Goal: Task Accomplishment & Management: Use online tool/utility

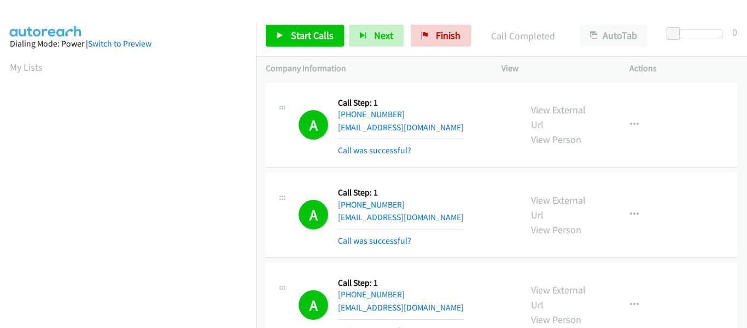
click at [273, 34] on link "Start Calls" at bounding box center [305, 36] width 78 height 22
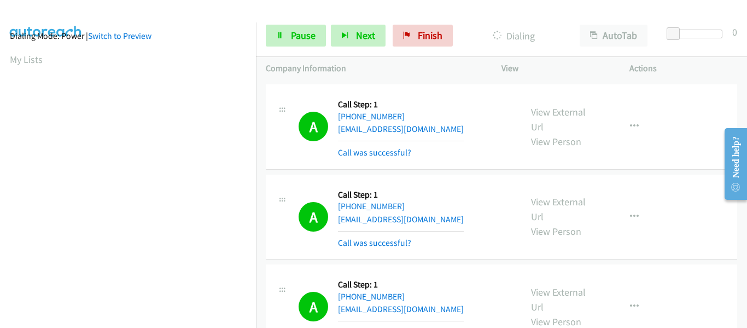
scroll to position [286, 0]
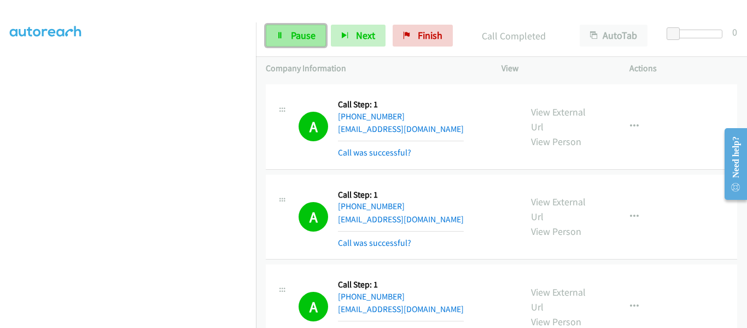
click at [281, 38] on icon at bounding box center [280, 36] width 8 height 8
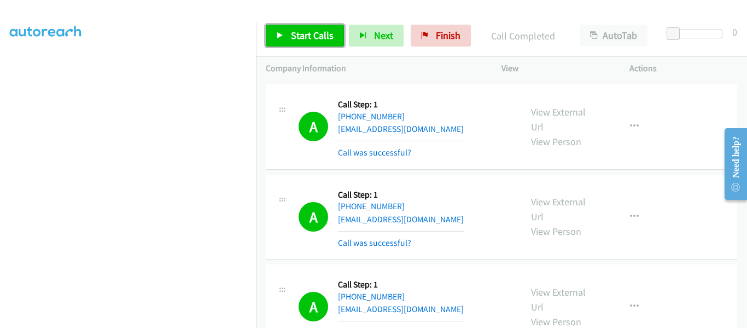
click at [284, 31] on link "Start Calls" at bounding box center [305, 36] width 78 height 22
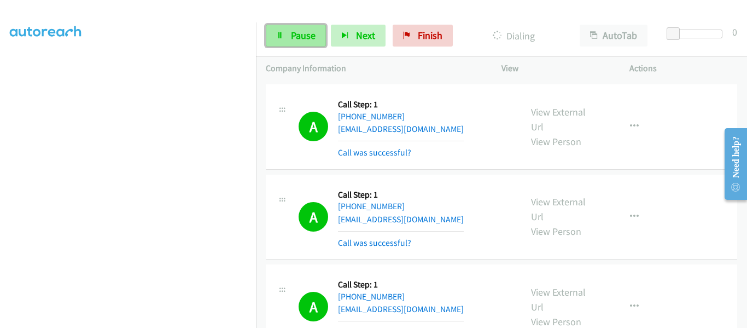
click at [288, 36] on link "Pause" at bounding box center [296, 36] width 60 height 22
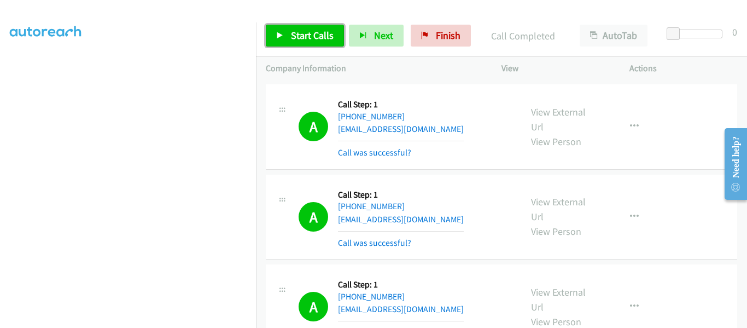
click at [286, 33] on link "Start Calls" at bounding box center [305, 36] width 78 height 22
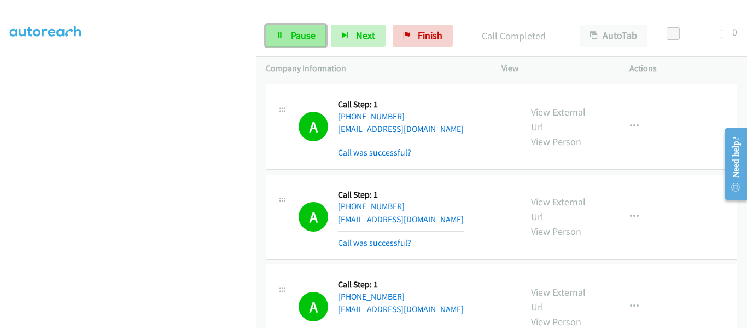
click at [281, 28] on link "Pause" at bounding box center [296, 36] width 60 height 22
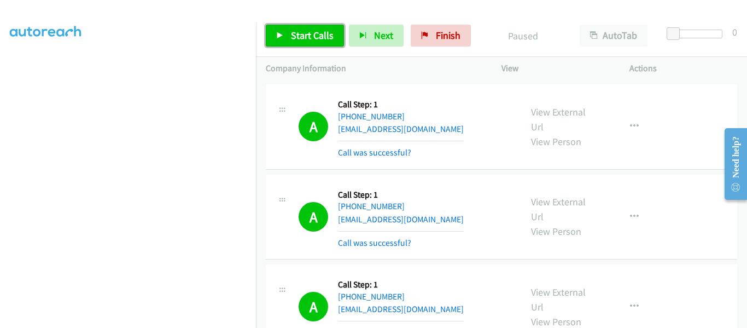
click at [285, 36] on link "Start Calls" at bounding box center [305, 36] width 78 height 22
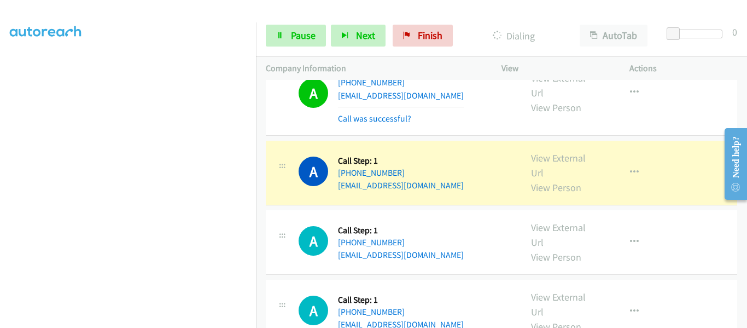
scroll to position [3993, 0]
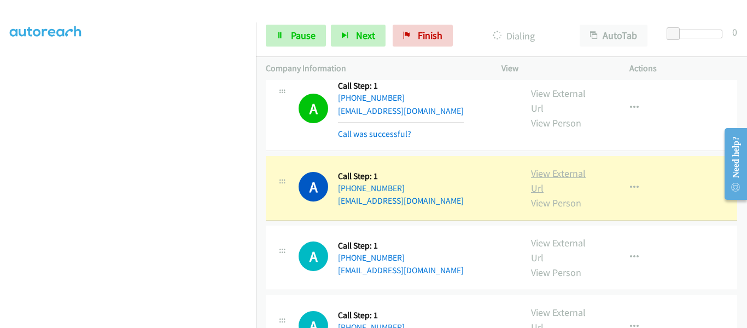
click at [562, 167] on link "View External Url" at bounding box center [558, 180] width 55 height 27
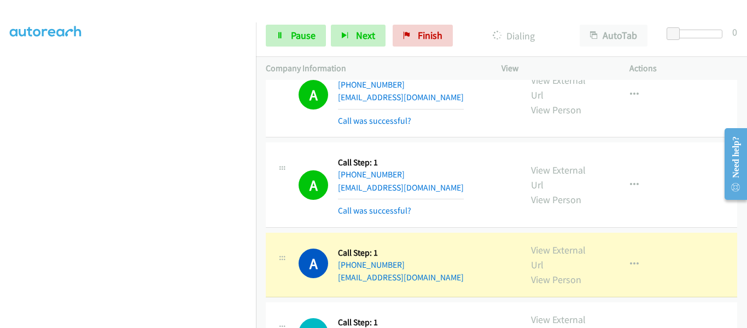
scroll to position [4705, 0]
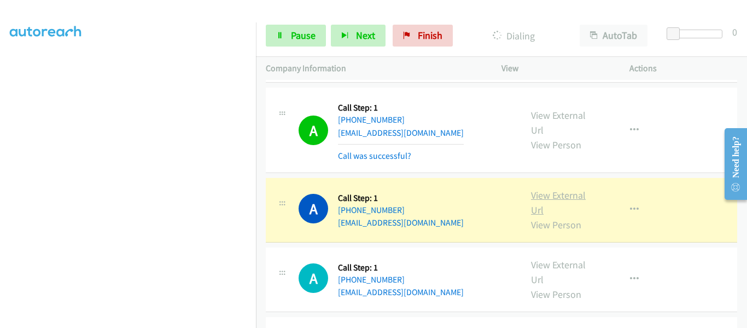
click at [573, 189] on link "View External Url" at bounding box center [558, 202] width 55 height 27
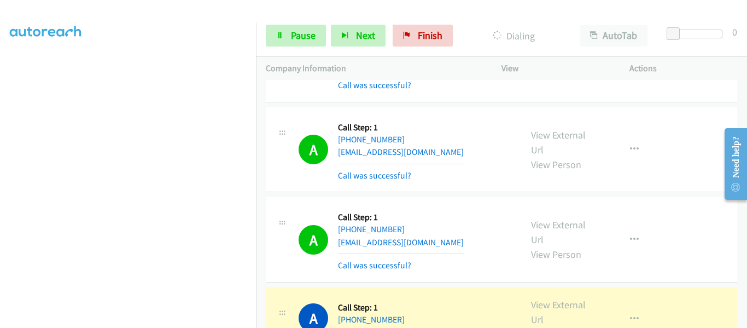
scroll to position [4923, 0]
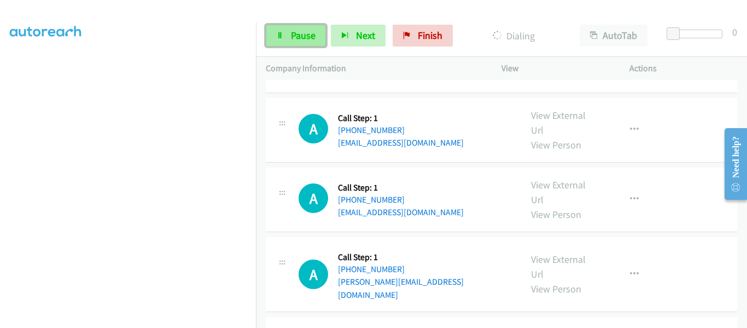
click at [291, 32] on span "Pause" at bounding box center [303, 35] width 25 height 13
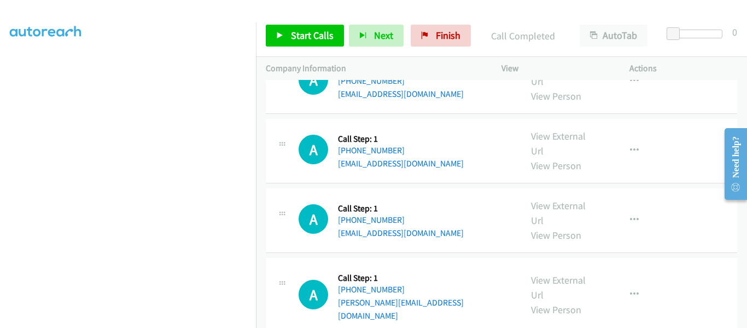
scroll to position [4944, 0]
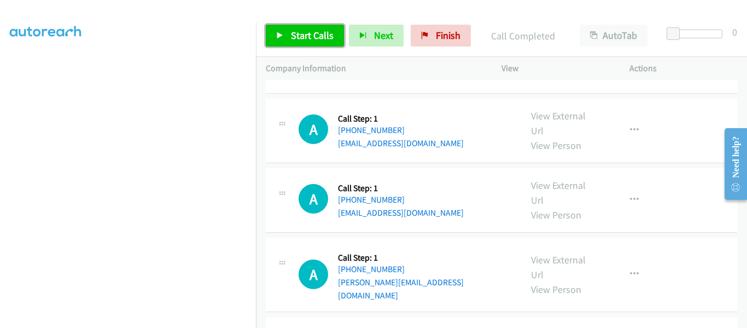
click at [285, 34] on link "Start Calls" at bounding box center [305, 36] width 78 height 22
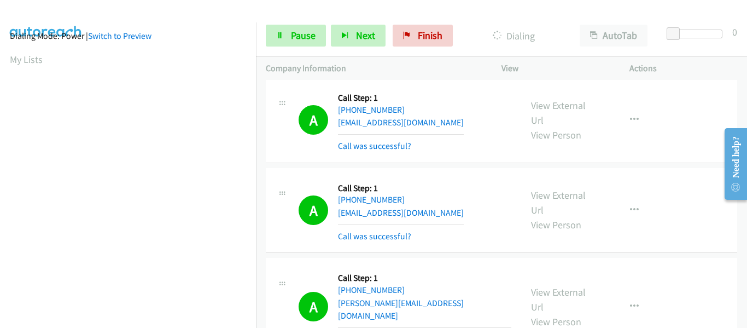
scroll to position [286, 0]
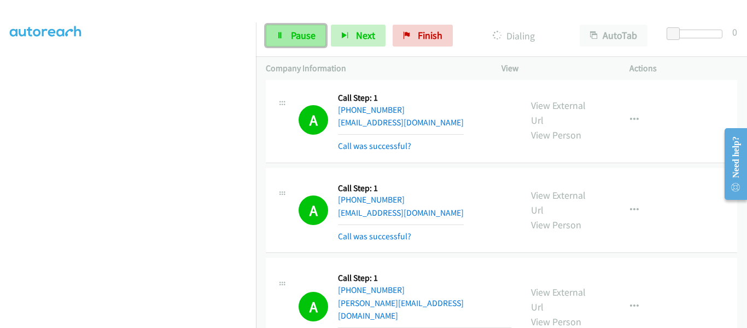
click at [288, 36] on link "Pause" at bounding box center [296, 36] width 60 height 22
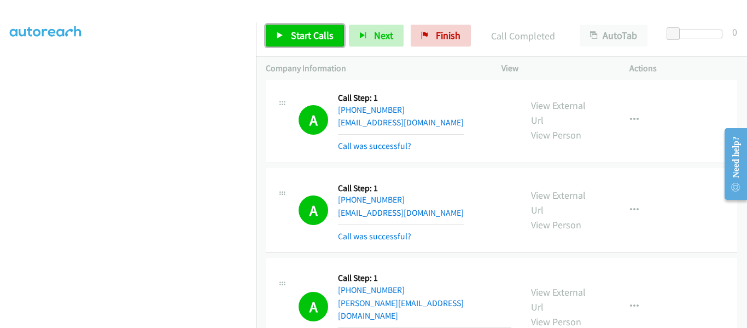
click at [282, 34] on icon at bounding box center [280, 36] width 8 height 8
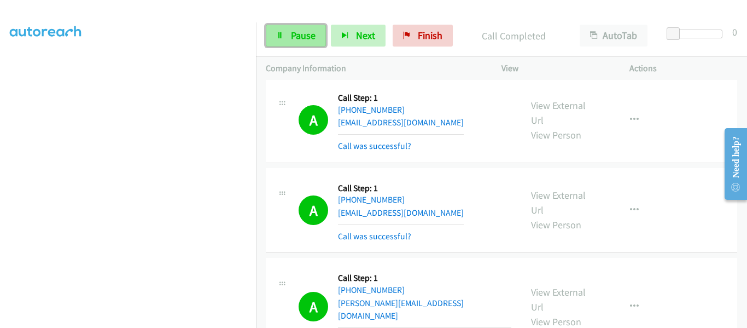
click at [281, 37] on icon at bounding box center [280, 36] width 8 height 8
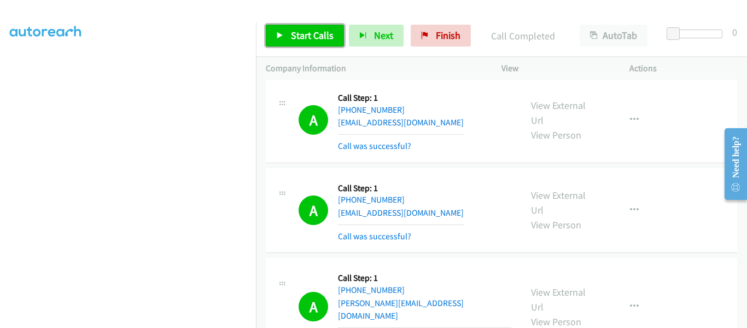
click at [280, 28] on link "Start Calls" at bounding box center [305, 36] width 78 height 22
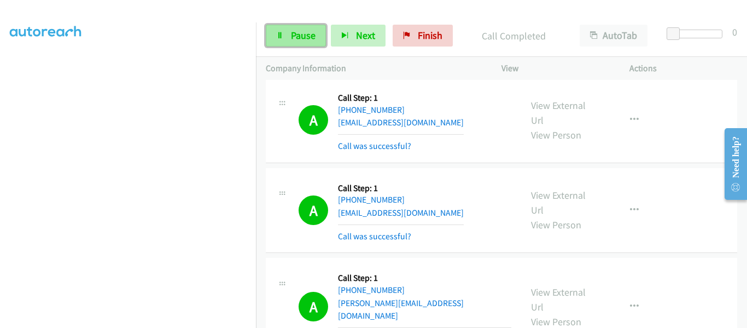
click at [285, 38] on link "Pause" at bounding box center [296, 36] width 60 height 22
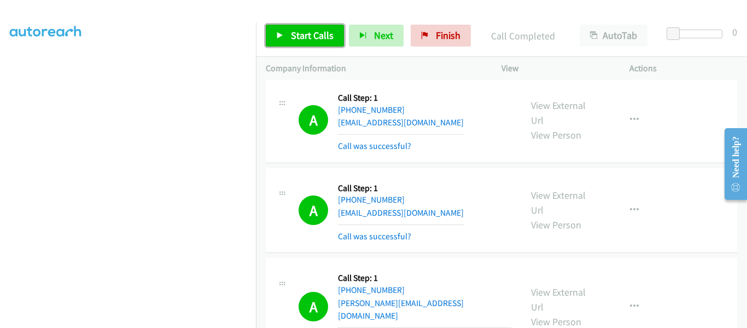
click at [284, 36] on link "Start Calls" at bounding box center [305, 36] width 78 height 22
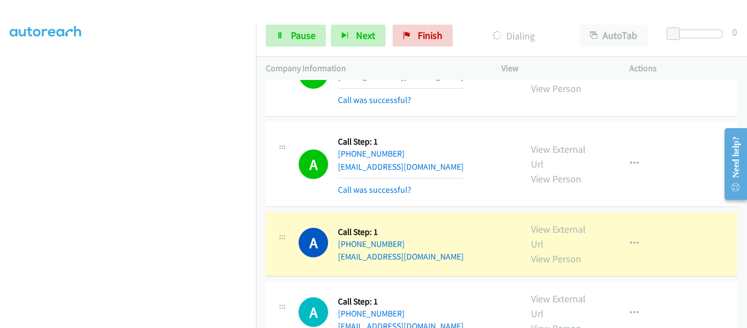
scroll to position [6298, 0]
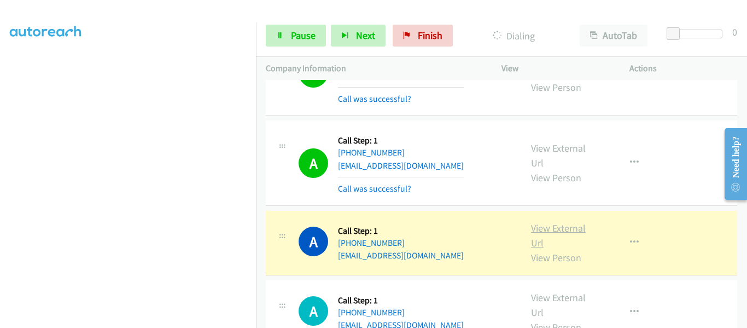
click at [562, 222] on link "View External Url" at bounding box center [558, 235] width 55 height 27
click at [272, 39] on link "Pause" at bounding box center [296, 36] width 60 height 22
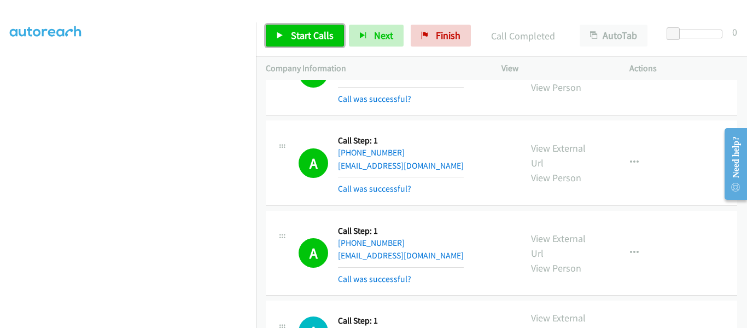
click at [276, 37] on link "Start Calls" at bounding box center [305, 36] width 78 height 22
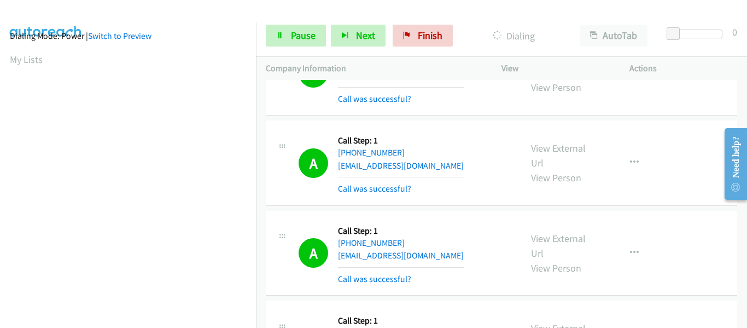
scroll to position [286, 0]
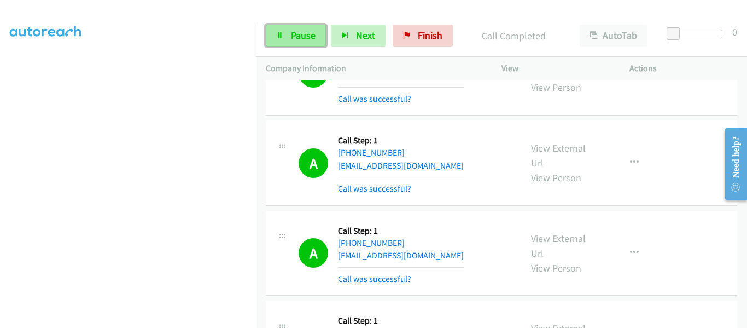
click at [289, 34] on link "Pause" at bounding box center [296, 36] width 60 height 22
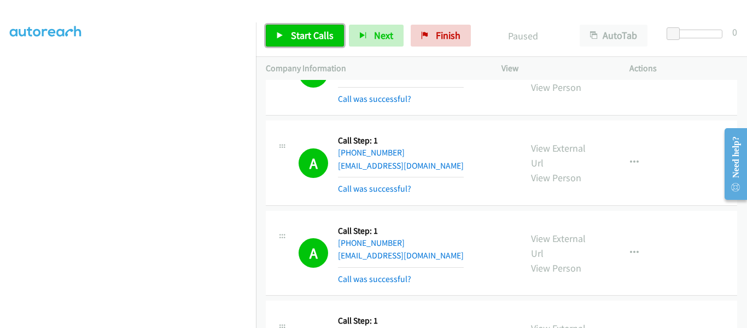
click at [285, 38] on link "Start Calls" at bounding box center [305, 36] width 78 height 22
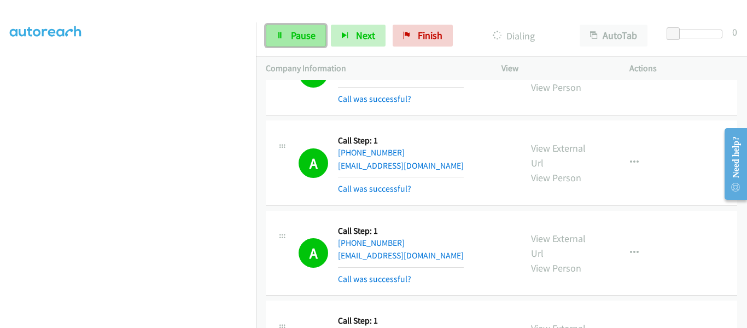
click at [275, 36] on link "Pause" at bounding box center [296, 36] width 60 height 22
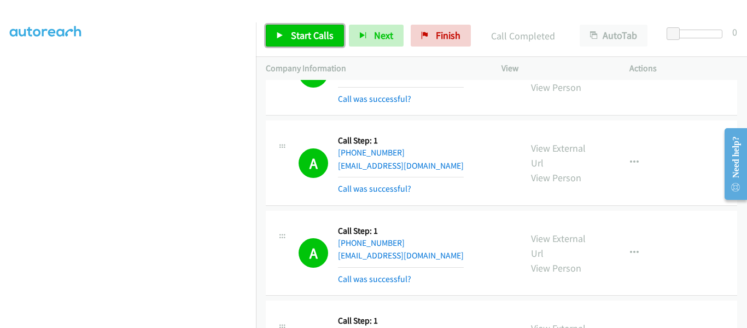
click at [277, 33] on icon at bounding box center [280, 36] width 8 height 8
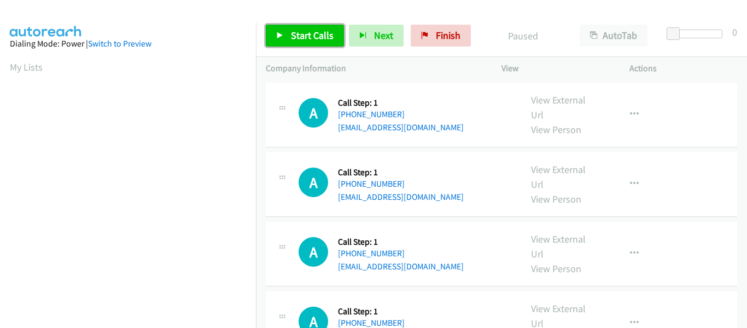
click at [279, 32] on icon at bounding box center [280, 36] width 8 height 8
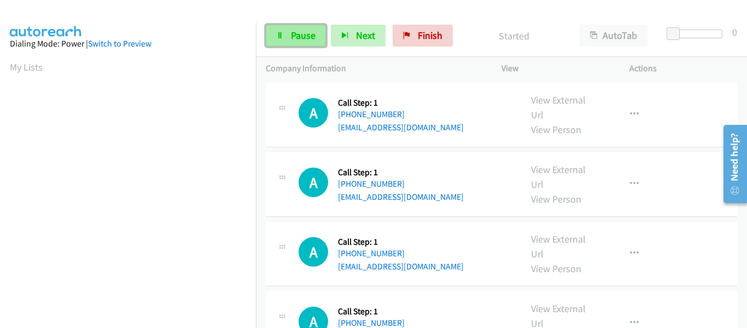
click at [287, 39] on link "Pause" at bounding box center [296, 36] width 60 height 22
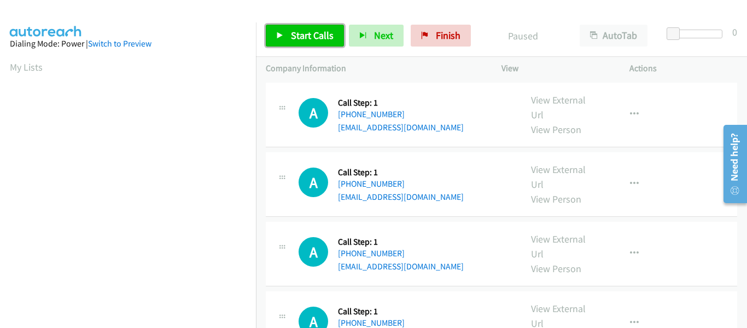
click at [275, 37] on link "Start Calls" at bounding box center [305, 36] width 78 height 22
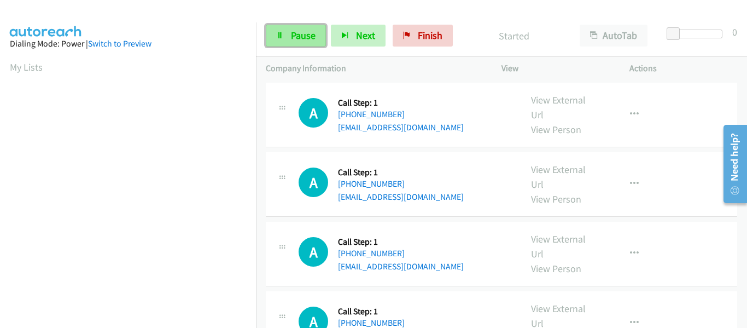
click at [283, 46] on link "Pause" at bounding box center [296, 36] width 60 height 22
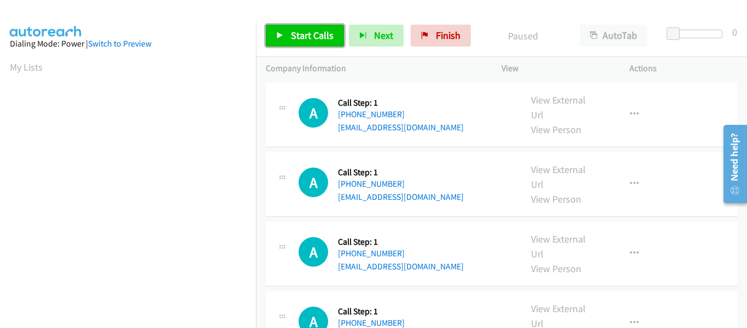
click at [284, 36] on link "Start Calls" at bounding box center [305, 36] width 78 height 22
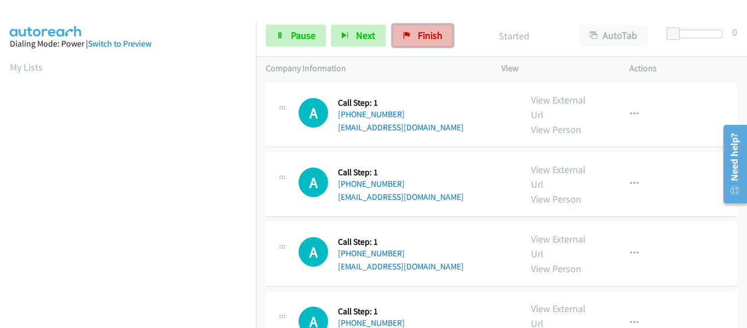
click at [411, 40] on link "Finish" at bounding box center [423, 36] width 60 height 22
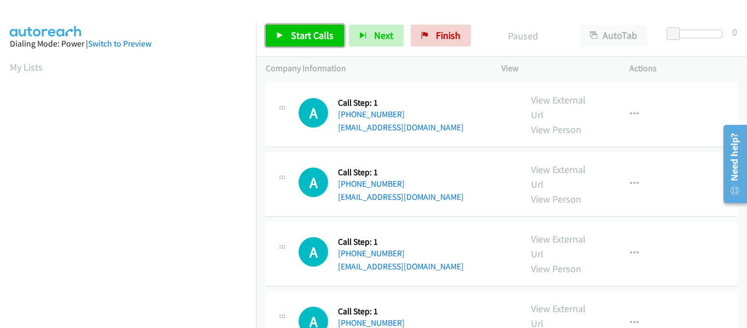
click at [281, 33] on icon at bounding box center [280, 36] width 8 height 8
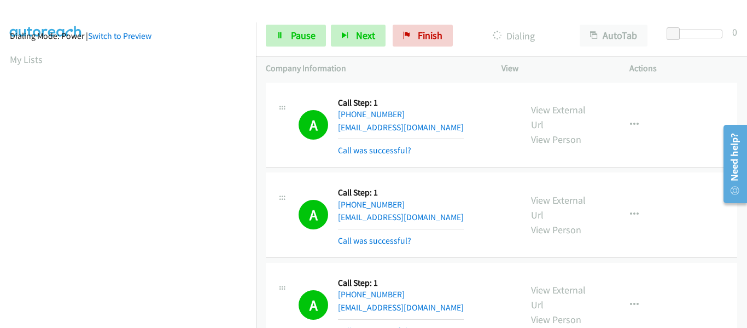
scroll to position [286, 0]
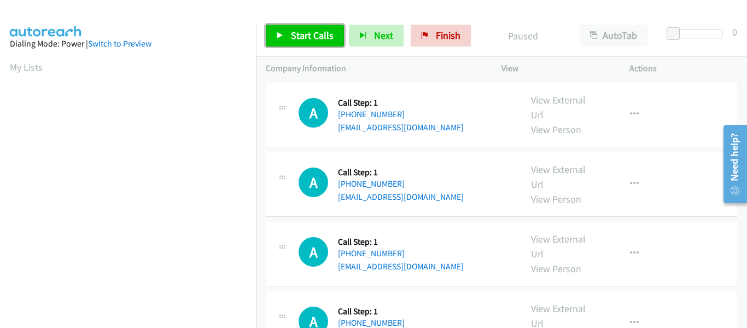
click at [278, 39] on link "Start Calls" at bounding box center [305, 36] width 78 height 22
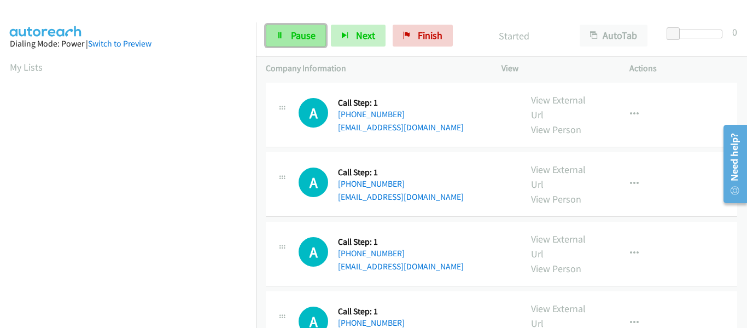
click at [286, 33] on link "Pause" at bounding box center [296, 36] width 60 height 22
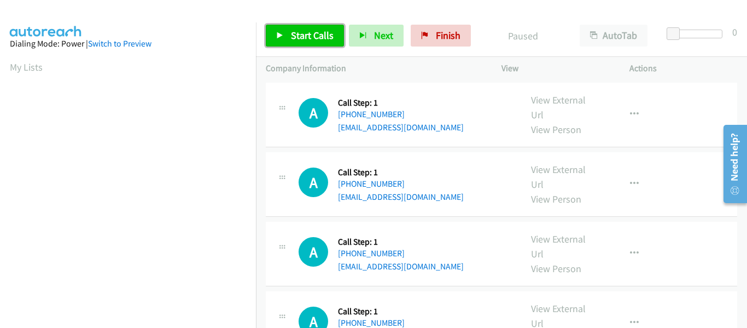
click at [274, 37] on link "Start Calls" at bounding box center [305, 36] width 78 height 22
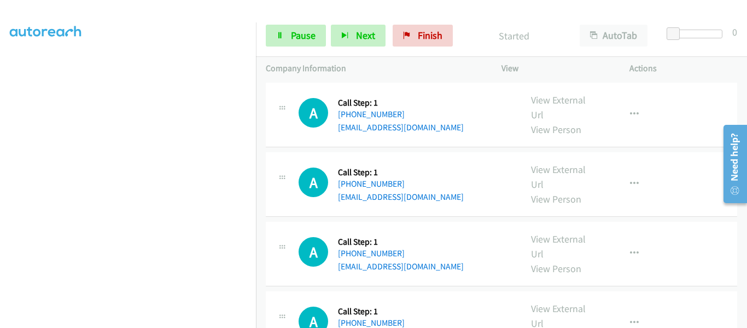
scroll to position [286, 0]
click at [418, 35] on span "Finish" at bounding box center [430, 35] width 25 height 13
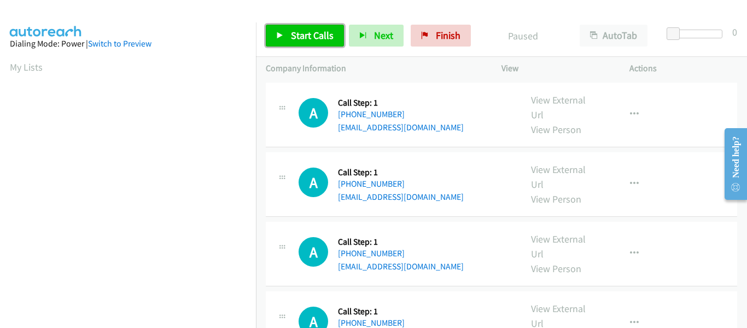
click at [277, 38] on icon at bounding box center [280, 36] width 8 height 8
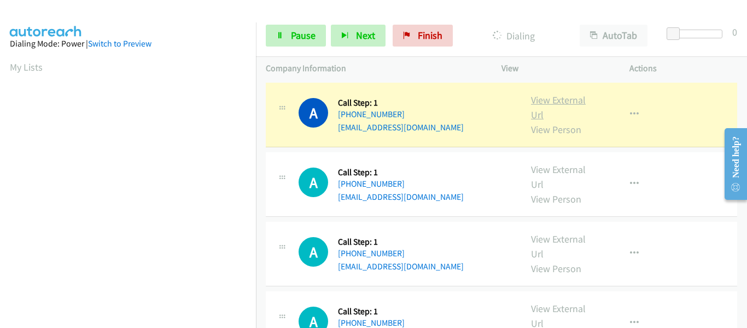
click at [549, 103] on link "View External Url" at bounding box center [558, 107] width 55 height 27
click at [630, 112] on icon "button" at bounding box center [634, 114] width 9 height 9
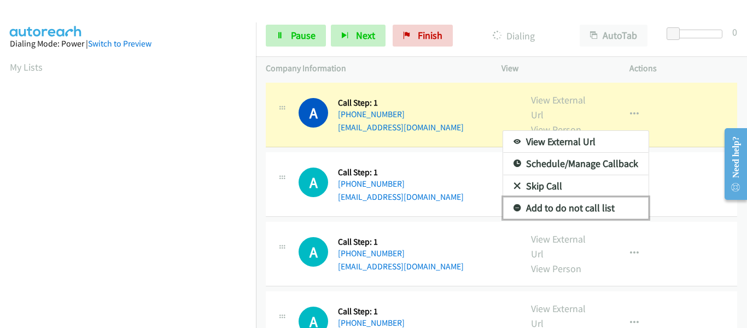
click at [564, 213] on link "Add to do not call list" at bounding box center [576, 208] width 146 height 22
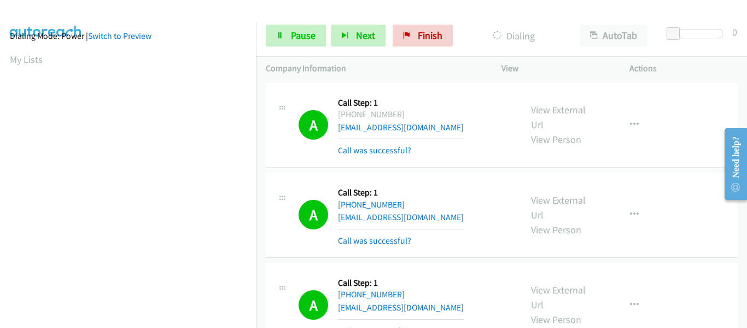
scroll to position [286, 0]
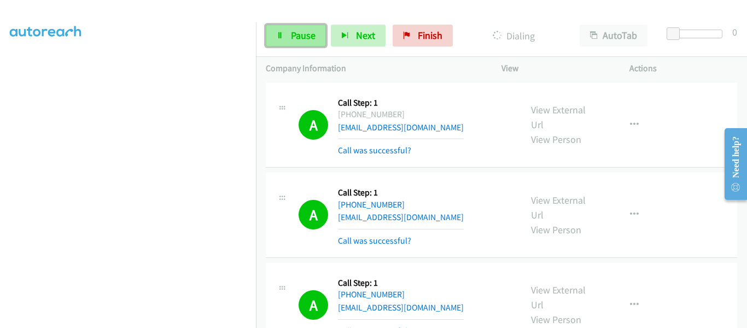
click at [286, 41] on link "Pause" at bounding box center [296, 36] width 60 height 22
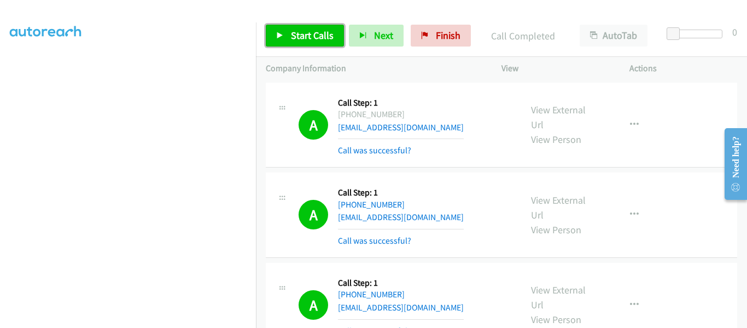
click at [282, 32] on icon at bounding box center [280, 36] width 8 height 8
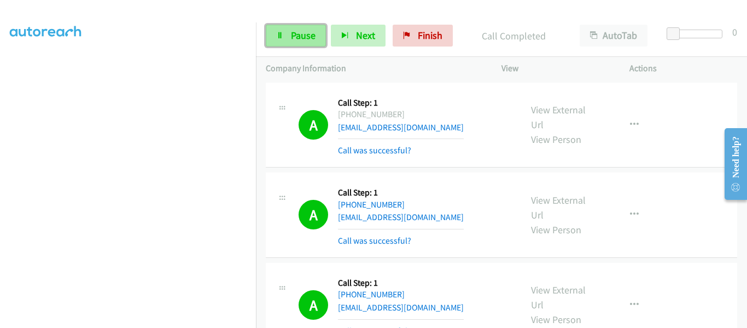
click at [293, 37] on span "Pause" at bounding box center [303, 35] width 25 height 13
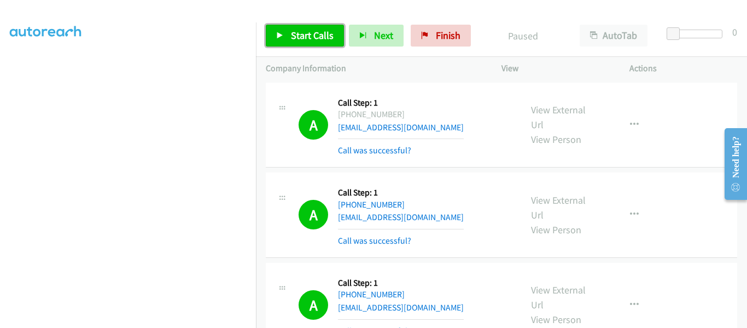
click at [288, 36] on link "Start Calls" at bounding box center [305, 36] width 78 height 22
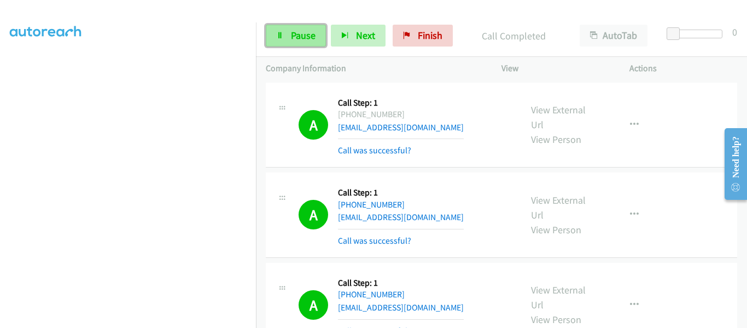
click at [281, 37] on icon at bounding box center [280, 36] width 8 height 8
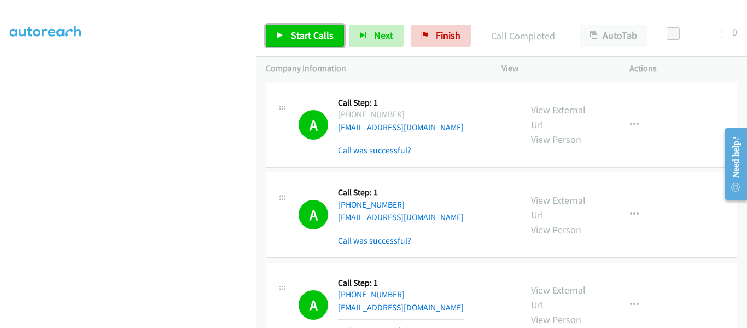
click at [277, 37] on icon at bounding box center [280, 36] width 8 height 8
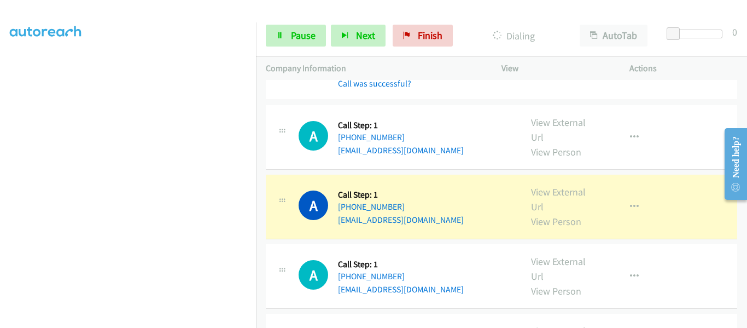
scroll to position [2352, 0]
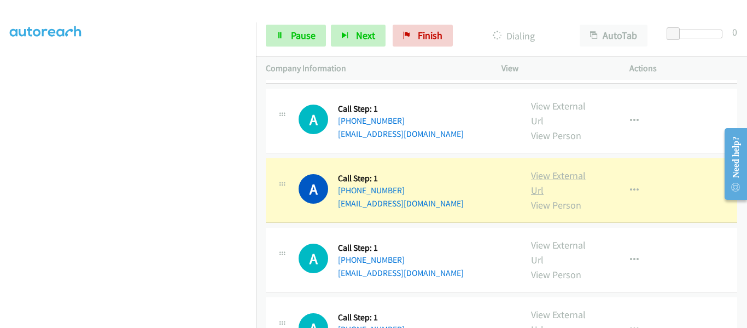
click at [562, 169] on link "View External Url" at bounding box center [558, 182] width 55 height 27
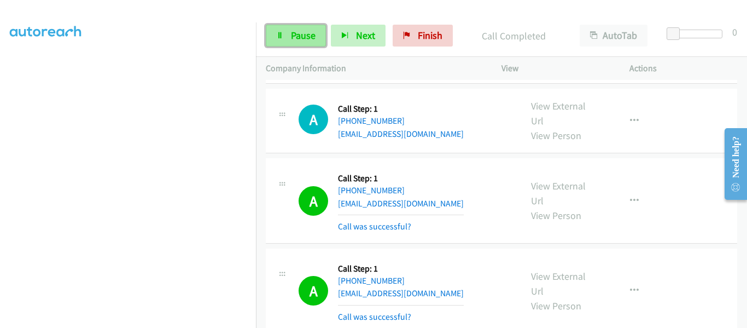
click at [290, 38] on link "Pause" at bounding box center [296, 36] width 60 height 22
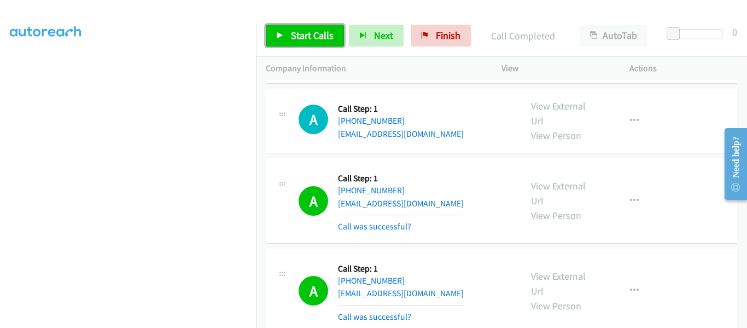
click at [284, 33] on link "Start Calls" at bounding box center [305, 36] width 78 height 22
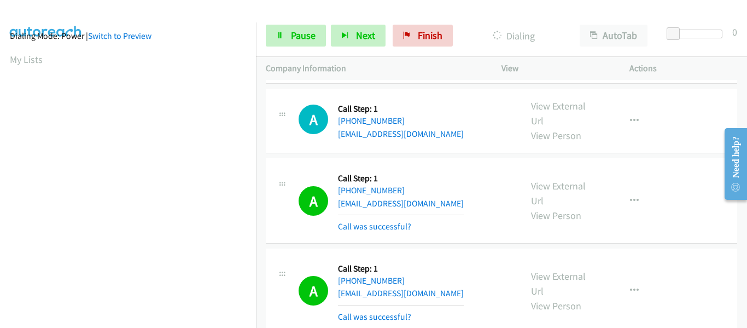
scroll to position [286, 0]
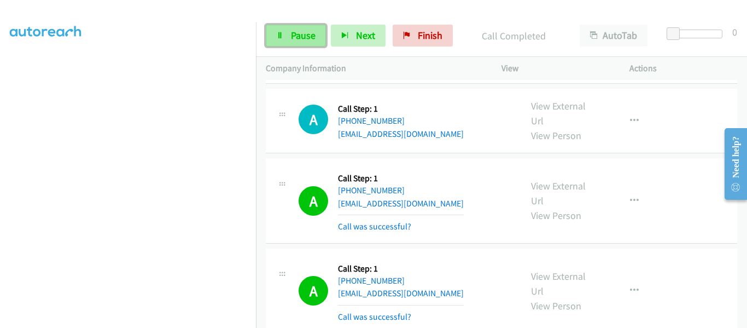
click at [287, 36] on link "Pause" at bounding box center [296, 36] width 60 height 22
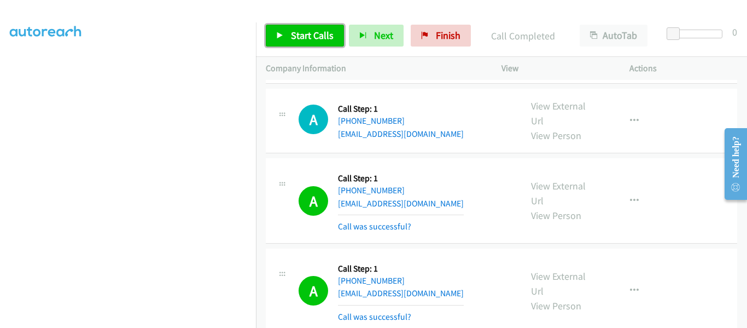
click at [278, 32] on icon at bounding box center [280, 36] width 8 height 8
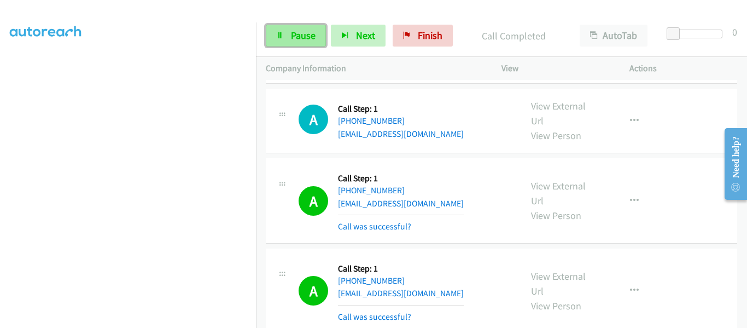
click at [290, 42] on link "Pause" at bounding box center [296, 36] width 60 height 22
